Goal: Transaction & Acquisition: Purchase product/service

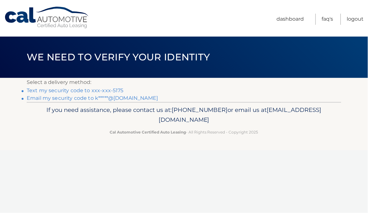
click at [111, 90] on link "Text my security code to xxx-xxx-5175" at bounding box center [75, 90] width 97 height 6
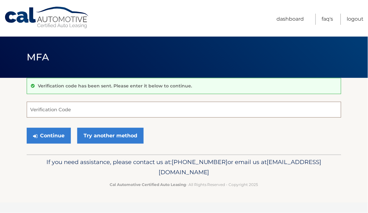
click at [180, 111] on input "Verification Code" at bounding box center [184, 110] width 314 height 16
type input "886701"
click at [27, 128] on button "Continue" at bounding box center [49, 136] width 44 height 16
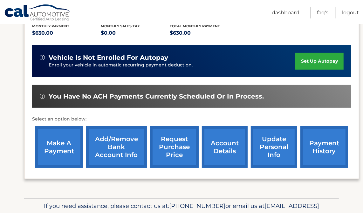
scroll to position [141, 0]
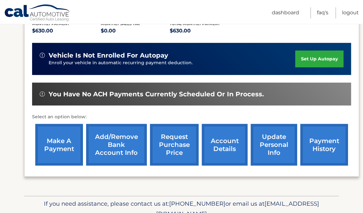
click at [60, 135] on link "make a payment" at bounding box center [59, 145] width 48 height 42
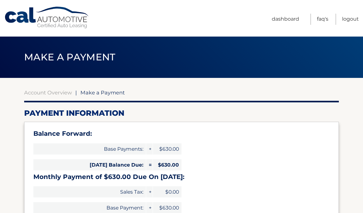
select select "MWIwNDVhZWQtMTExNy00ZTkyLTk5YmMtODdkNjljM2FjMDYw"
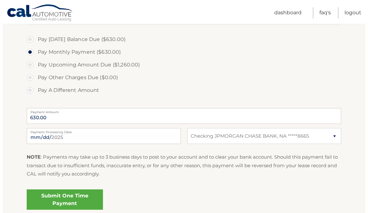
scroll to position [235, 0]
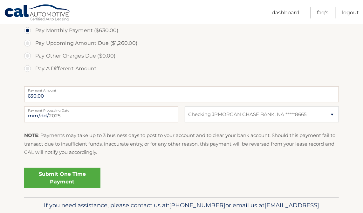
click at [72, 178] on link "Submit One Time Payment" at bounding box center [62, 178] width 76 height 20
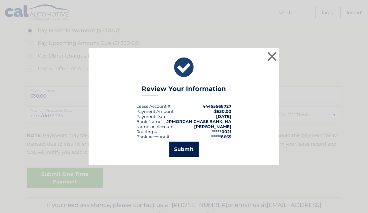
click at [181, 145] on button "Submit" at bounding box center [184, 149] width 30 height 15
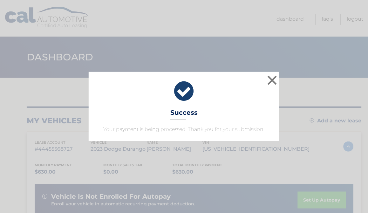
click at [252, 84] on icon at bounding box center [184, 91] width 175 height 23
click at [271, 78] on button "×" at bounding box center [272, 80] width 13 height 13
